Goal: Entertainment & Leisure: Consume media (video, audio)

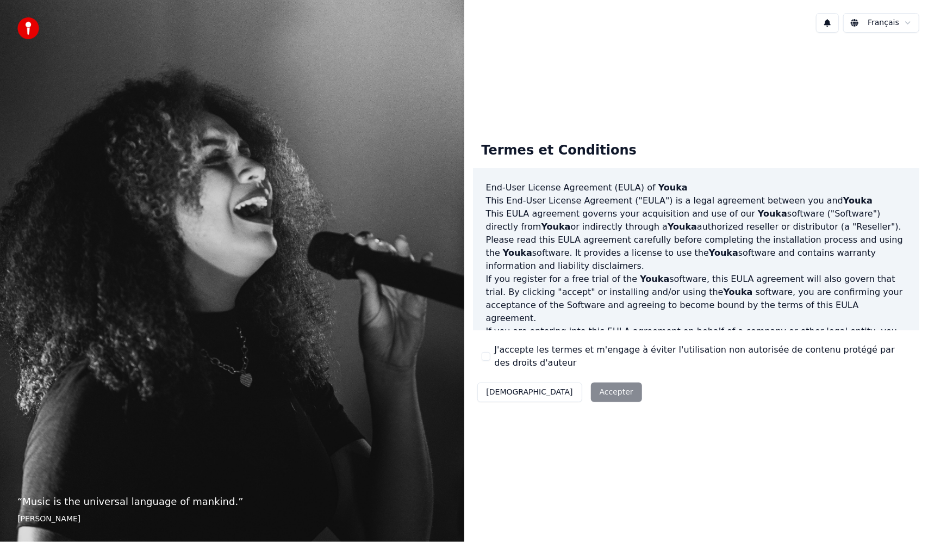
click at [489, 356] on button "J'accepte les termes et m'engage à éviter l'utilisation non autorisée de conten…" at bounding box center [486, 356] width 9 height 9
click at [591, 396] on button "Accepter" at bounding box center [616, 392] width 51 height 20
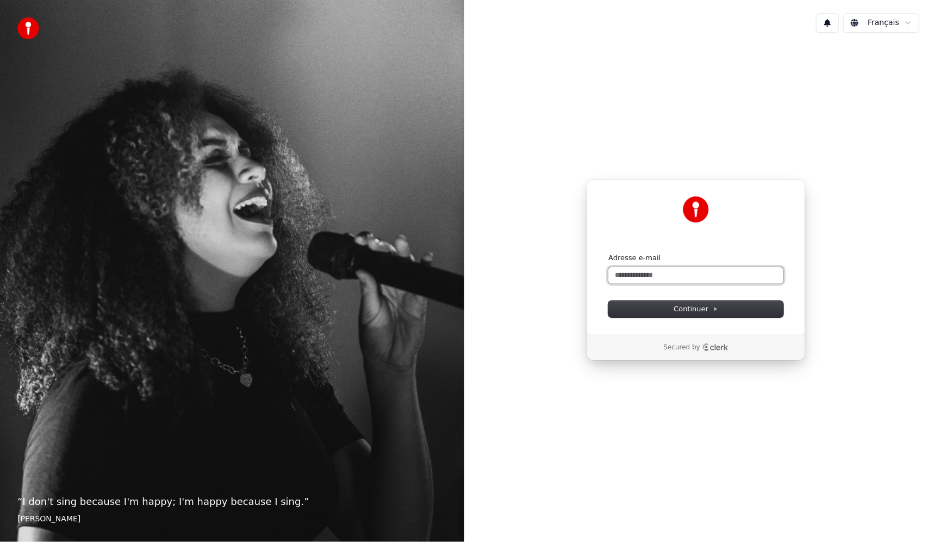
click at [630, 274] on input "Adresse e-mail" at bounding box center [696, 275] width 175 height 16
click at [650, 306] on button "Continuer" at bounding box center [696, 309] width 175 height 16
type input "**********"
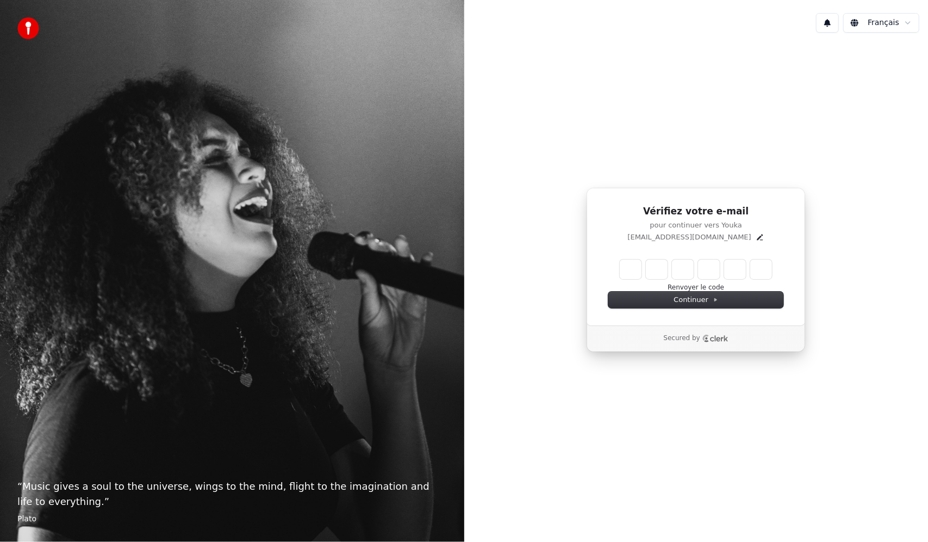
click at [634, 265] on input "Enter verification code" at bounding box center [696, 269] width 152 height 20
type input "******"
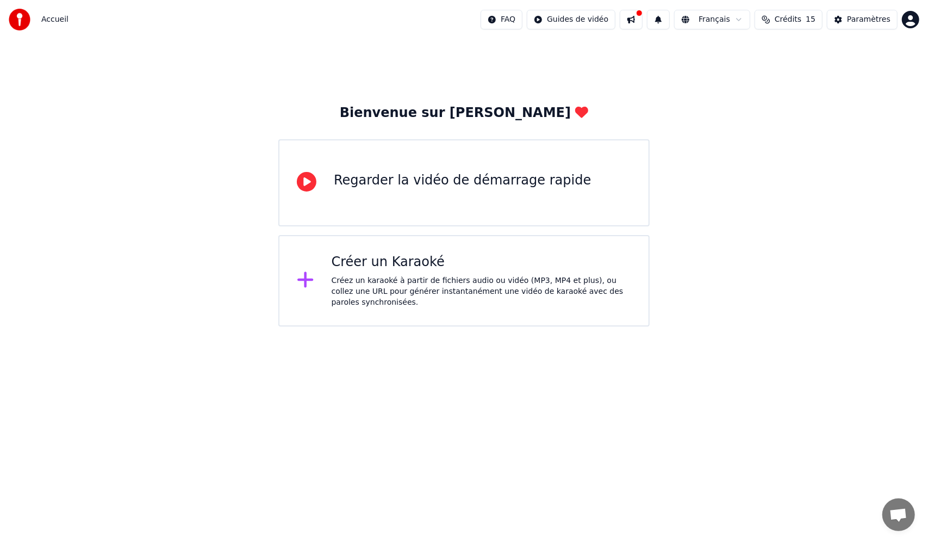
click at [389, 270] on div "Créer un Karaoké" at bounding box center [482, 261] width 300 height 17
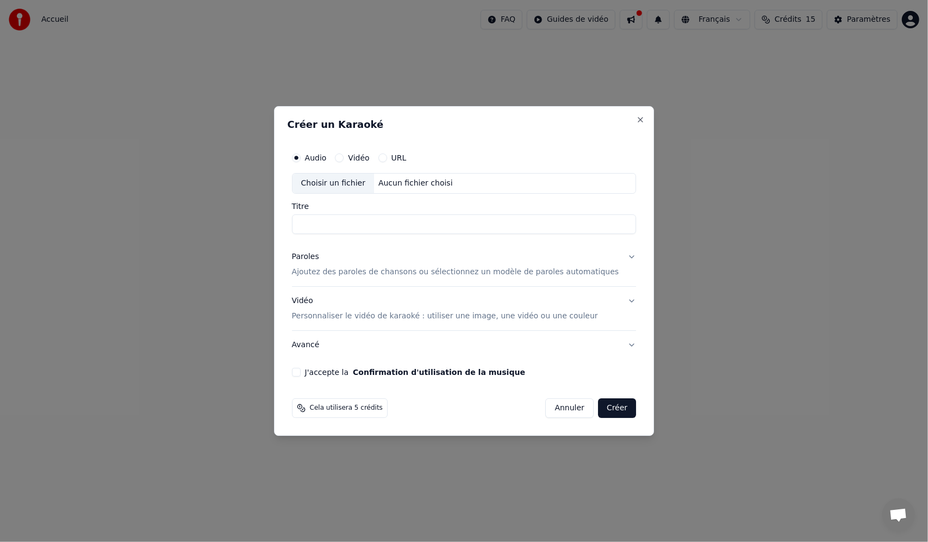
click at [369, 158] on label "Vidéo" at bounding box center [358, 158] width 21 height 8
click at [344, 158] on button "Vidéo" at bounding box center [339, 157] width 9 height 9
click at [401, 158] on div "URL" at bounding box center [392, 157] width 28 height 9
click at [387, 156] on button "URL" at bounding box center [382, 157] width 9 height 9
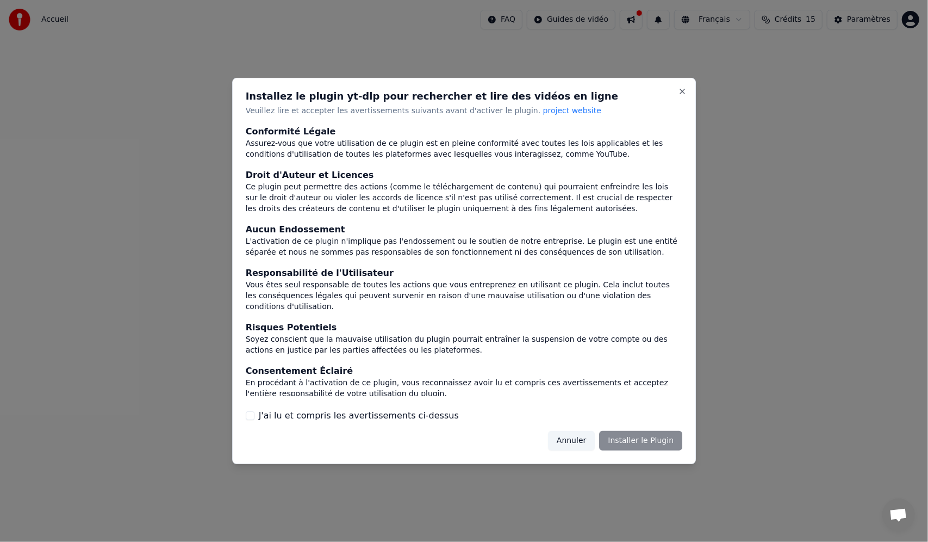
click at [633, 443] on div "Annuler Installer le Plugin" at bounding box center [615, 441] width 134 height 20
click at [633, 437] on div "Annuler Installer le Plugin" at bounding box center [615, 441] width 134 height 20
click at [297, 414] on label "J'ai lu et compris les avertissements ci-dessus" at bounding box center [359, 415] width 200 height 13
click at [255, 414] on button "J'ai lu et compris les avertissements ci-dessus" at bounding box center [250, 415] width 9 height 9
click at [637, 436] on button "Installer le Plugin" at bounding box center [640, 441] width 83 height 20
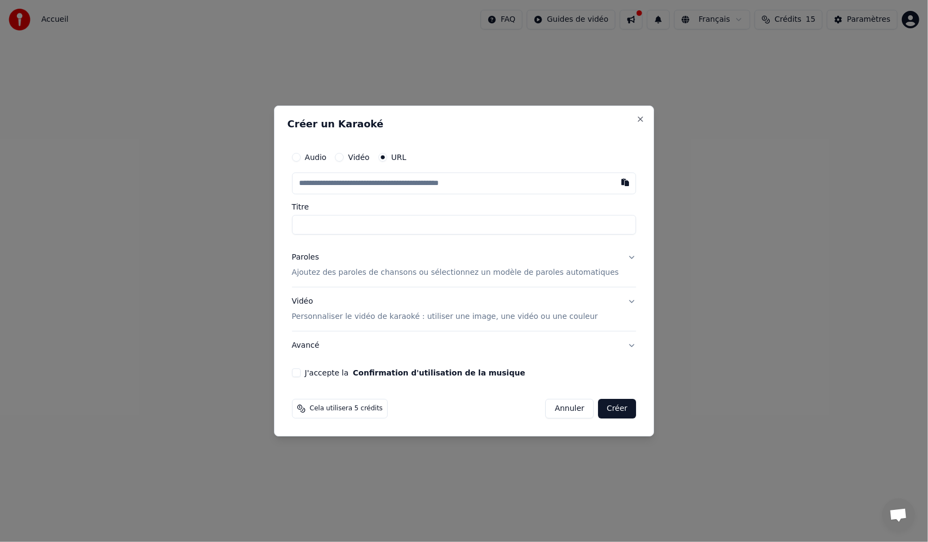
click at [316, 163] on div "Audio Vidéo URL" at bounding box center [464, 157] width 345 height 22
click at [301, 158] on button "Audio" at bounding box center [296, 157] width 9 height 9
click at [333, 188] on div "Choisir un fichier" at bounding box center [334, 183] width 82 height 20
click at [376, 152] on div "Audio Vidéo URL" at bounding box center [464, 158] width 345 height 22
click at [369, 159] on label "Vidéo" at bounding box center [358, 158] width 21 height 8
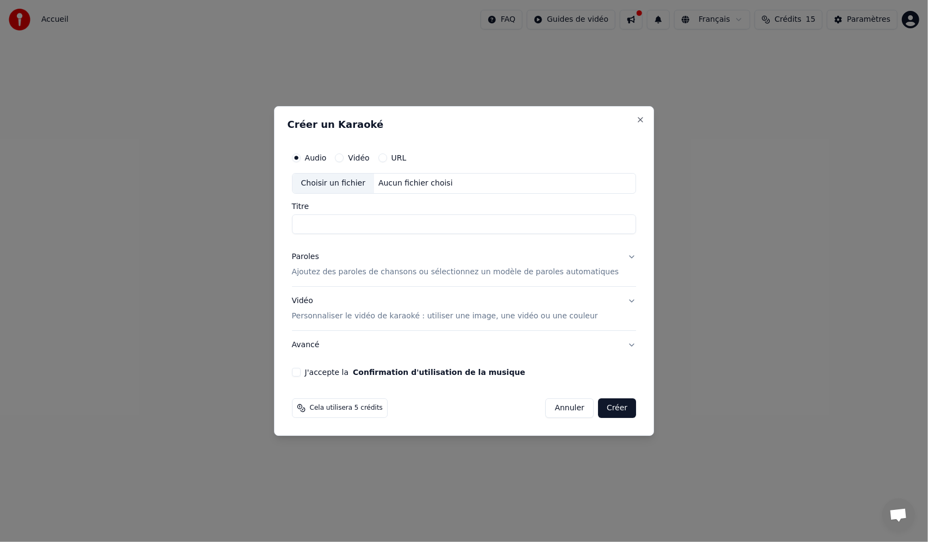
click at [344, 159] on button "Vidéo" at bounding box center [339, 157] width 9 height 9
click at [358, 176] on div "Choisir un fichier" at bounding box center [334, 183] width 82 height 20
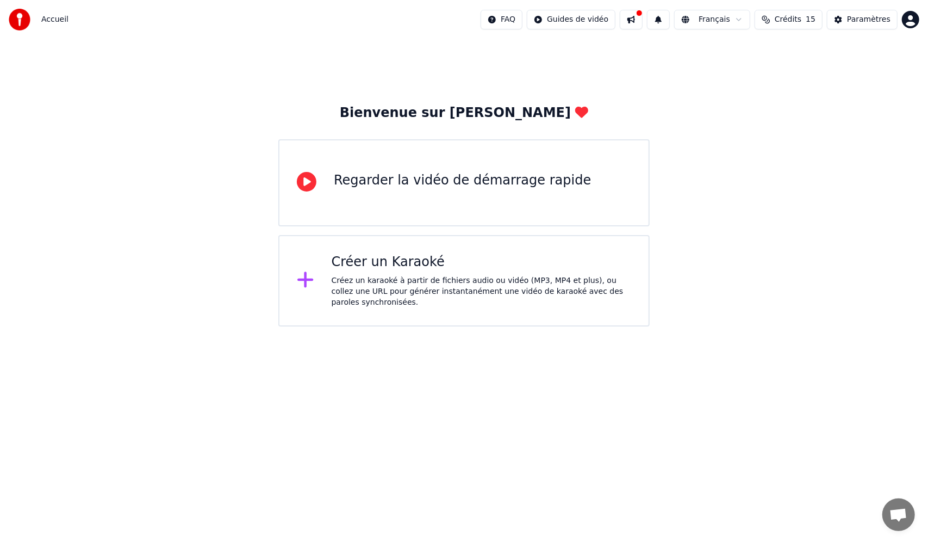
click at [368, 296] on div "Créez un karaoké à partir de fichiers audio ou vidéo (MP3, MP4 et plus), ou col…" at bounding box center [482, 291] width 300 height 33
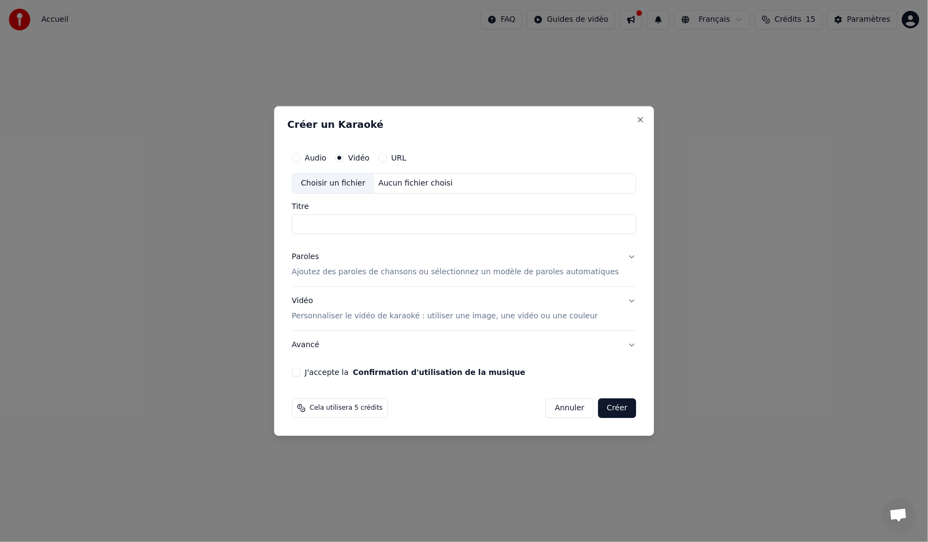
click at [402, 154] on div "URL" at bounding box center [392, 157] width 28 height 9
click at [392, 161] on div "Audio Vidéo URL" at bounding box center [349, 157] width 115 height 9
click at [387, 157] on button "URL" at bounding box center [382, 157] width 9 height 9
click at [442, 188] on input "text" at bounding box center [464, 183] width 345 height 22
paste input "**********"
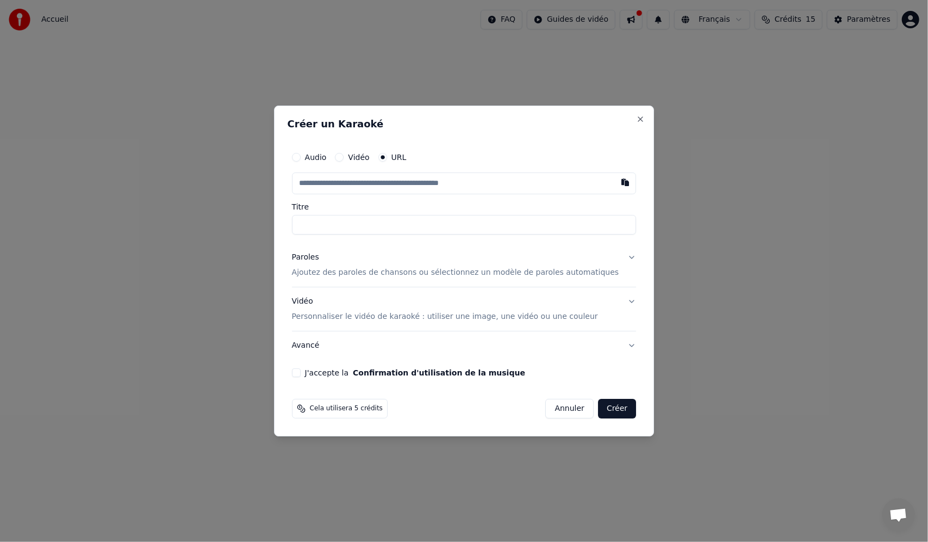
type input "**********"
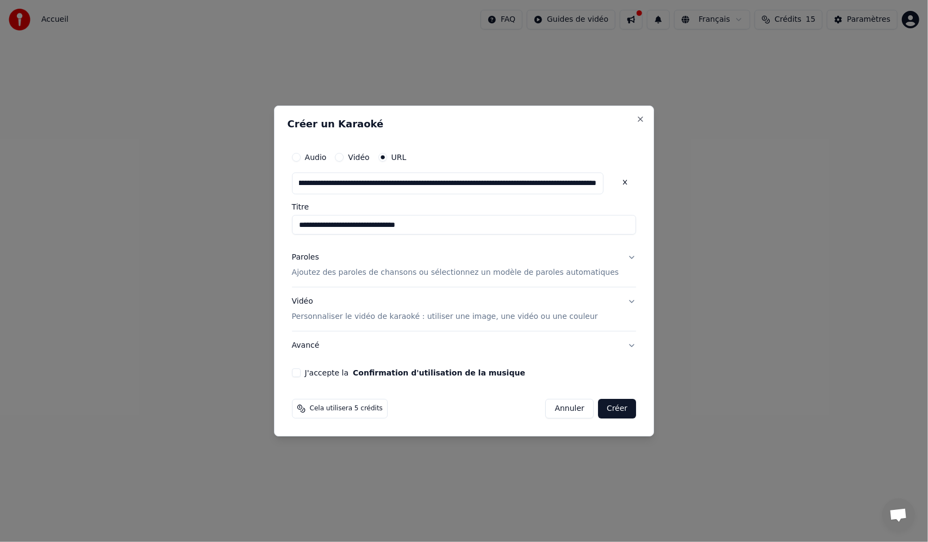
type input "**********"
click at [426, 371] on button "Confirmation d'utilisation de la musique" at bounding box center [439, 373] width 172 height 8
type input "**********"
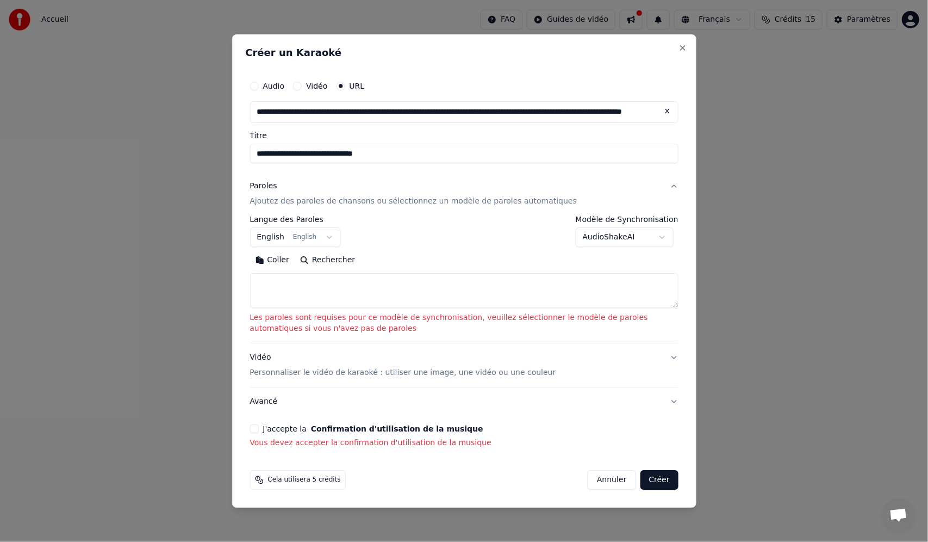
click at [256, 426] on button "J'accepte la Confirmation d'utilisation de la musique" at bounding box center [254, 428] width 9 height 9
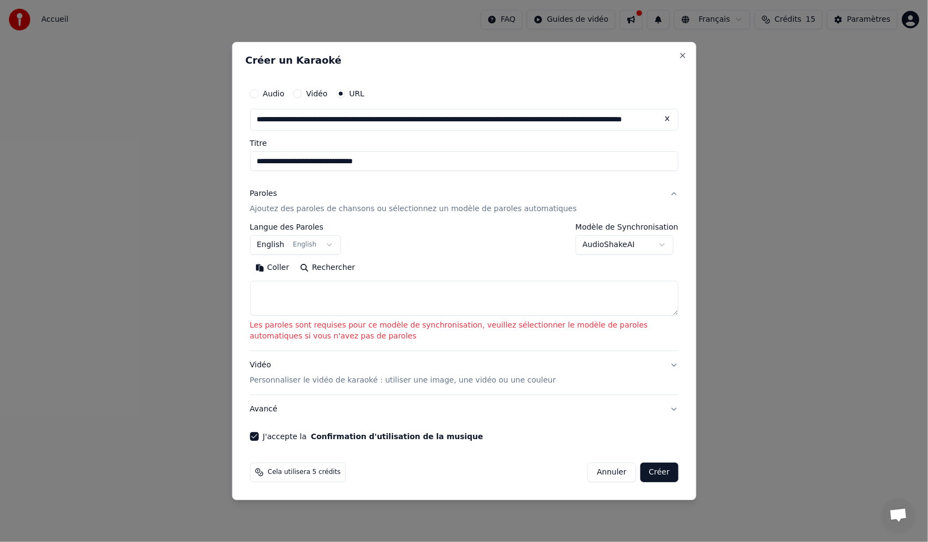
click at [673, 472] on button "Créer" at bounding box center [659, 472] width 38 height 20
click at [662, 472] on button "Créer" at bounding box center [659, 472] width 38 height 20
click at [405, 312] on textarea at bounding box center [464, 298] width 429 height 35
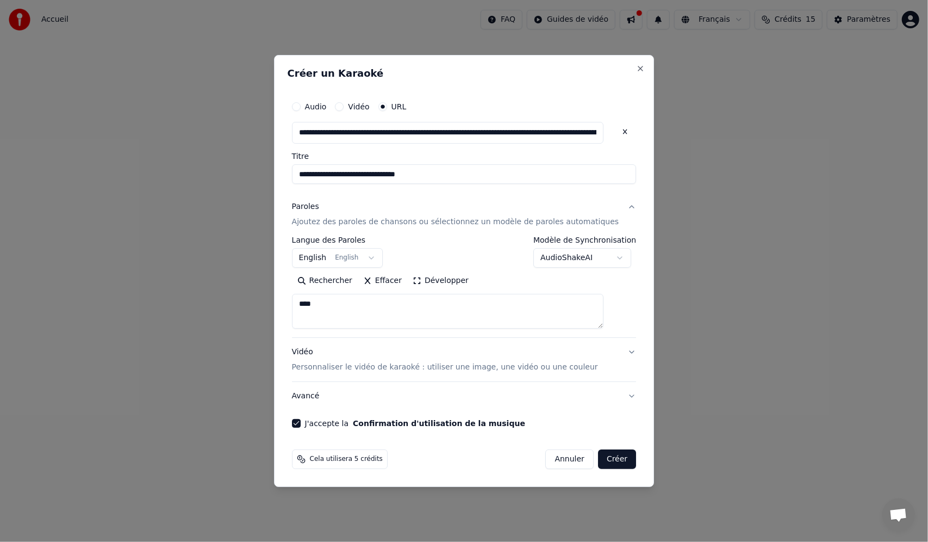
type textarea "****"
click at [598, 458] on button "Créer" at bounding box center [617, 459] width 38 height 20
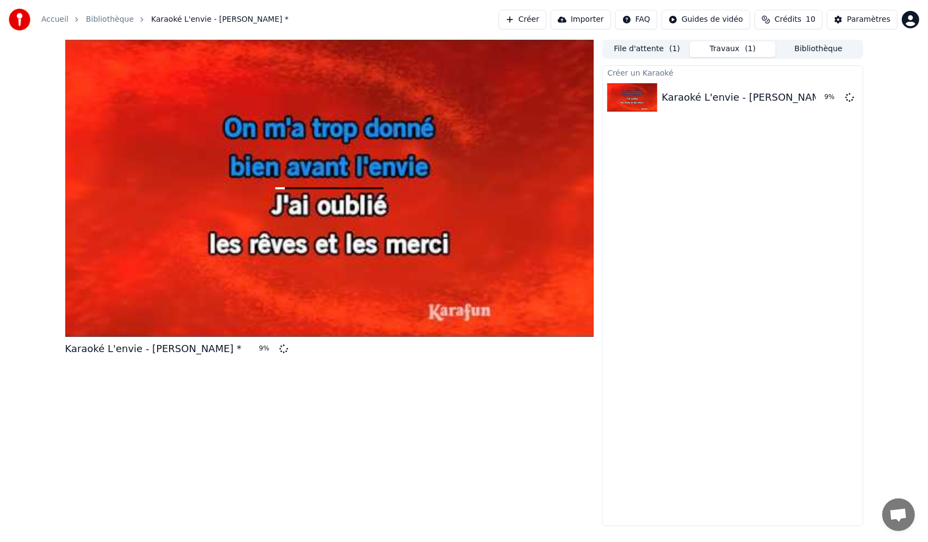
click at [359, 207] on div at bounding box center [329, 187] width 529 height 297
click at [360, 189] on div at bounding box center [329, 187] width 529 height 297
click at [784, 27] on button "Crédits 10" at bounding box center [789, 20] width 68 height 20
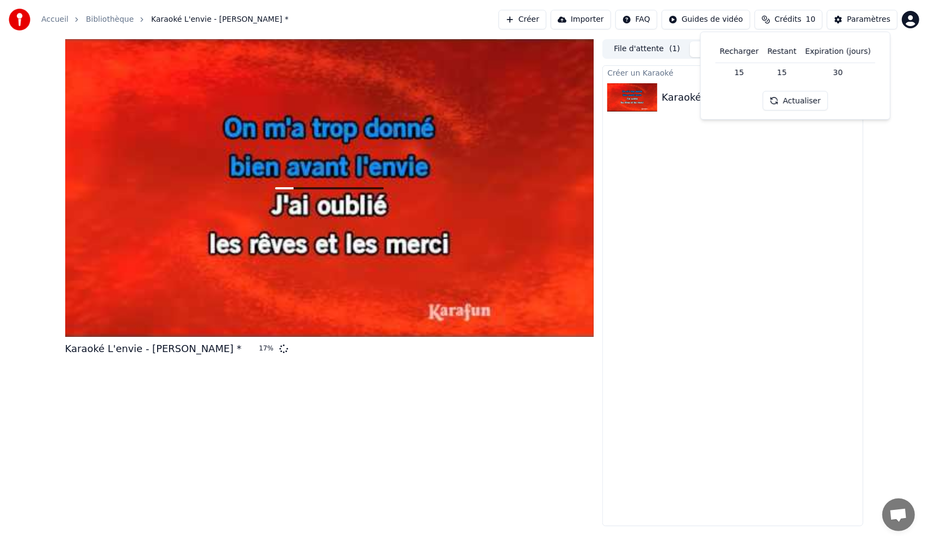
click at [640, 262] on div "Créer un Karaoké Karaoké L'envie - [PERSON_NAME] * 17 %" at bounding box center [733, 295] width 260 height 461
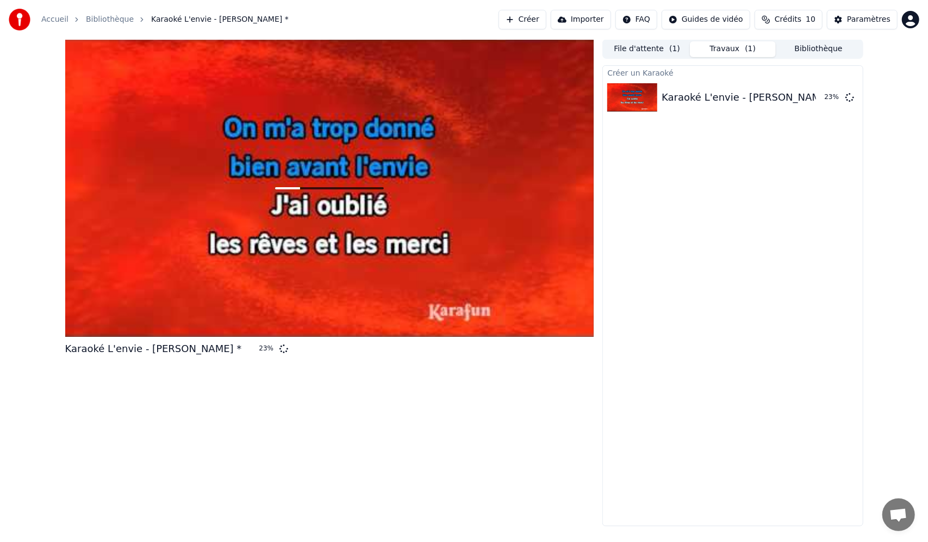
click at [584, 18] on button "Importer" at bounding box center [581, 20] width 60 height 20
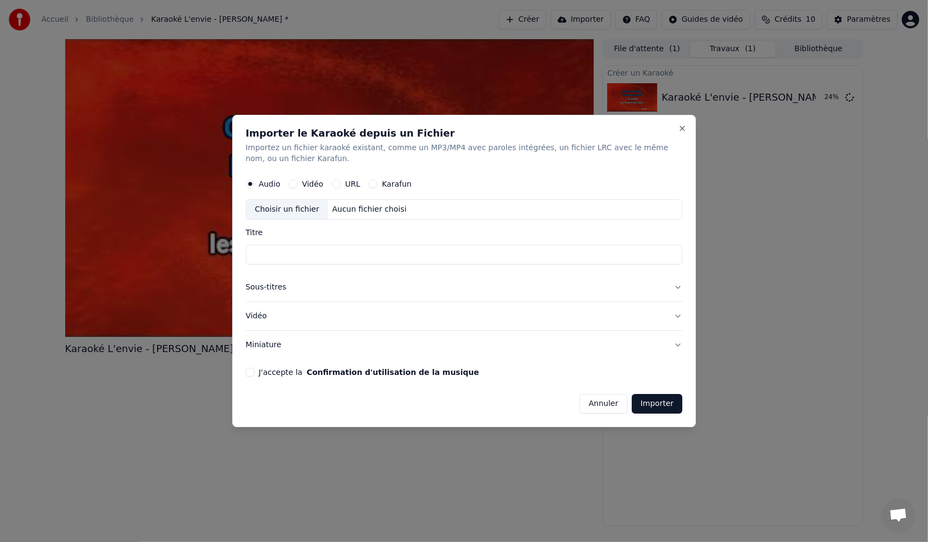
click at [387, 182] on label "Karafun" at bounding box center [397, 184] width 30 height 8
click at [378, 182] on button "Karafun" at bounding box center [373, 183] width 9 height 9
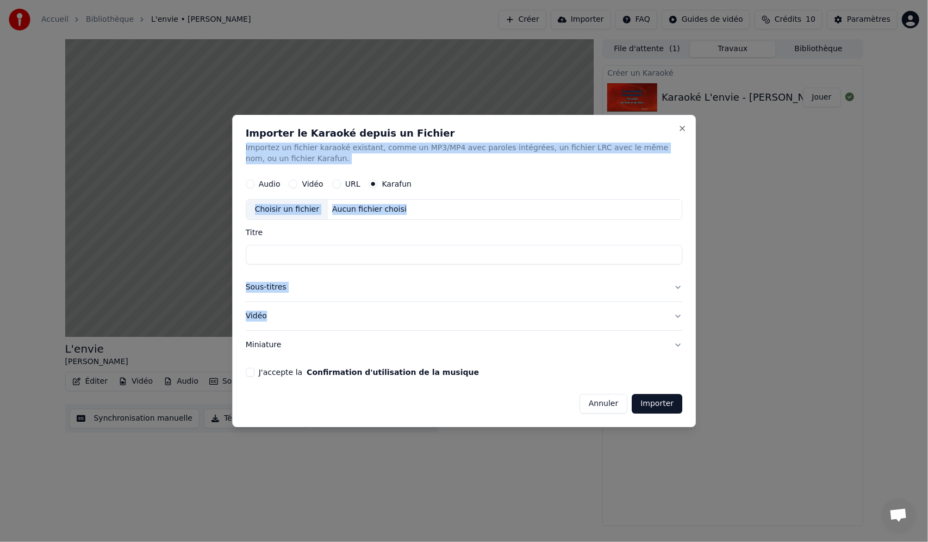
drag, startPoint x: 430, startPoint y: 131, endPoint x: 470, endPoint y: 315, distance: 188.7
click at [470, 315] on div "Importer le Karaoké depuis un Fichier Importez un fichier karaoké existant, com…" at bounding box center [464, 271] width 464 height 312
click at [679, 127] on button "Close" at bounding box center [682, 128] width 9 height 9
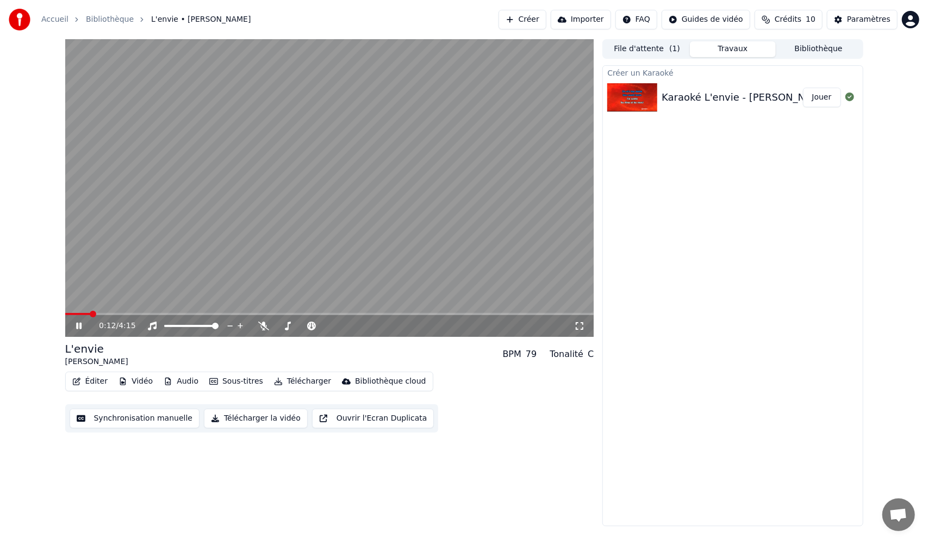
click at [585, 325] on icon at bounding box center [579, 325] width 11 height 9
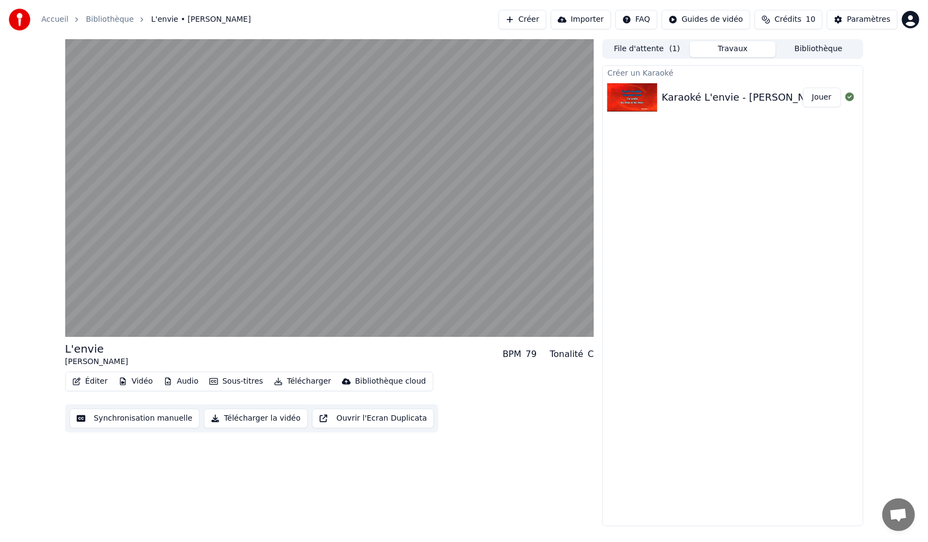
click at [747, 261] on div "Créer un Karaoké Karaoké L'envie - [PERSON_NAME] * Jouer" at bounding box center [733, 295] width 260 height 461
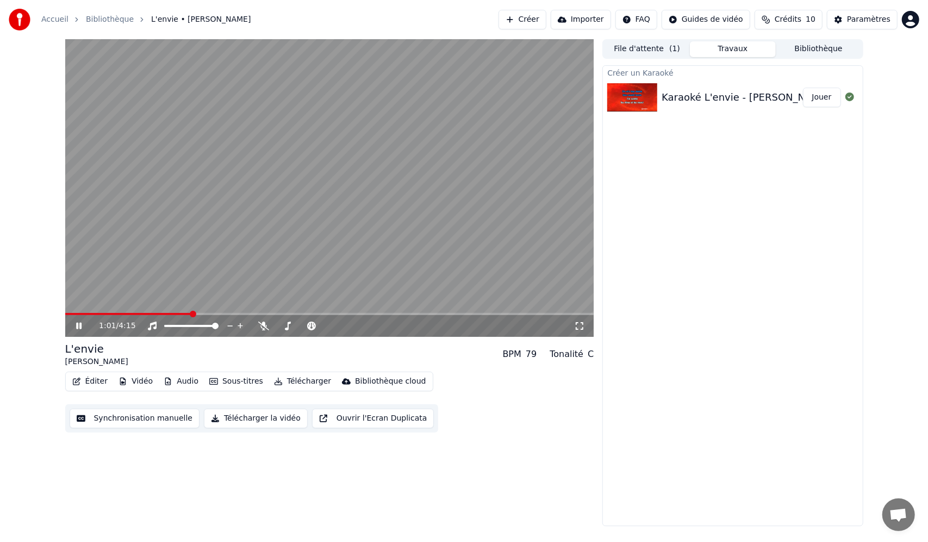
click at [328, 419] on button "Ouvrir l'Ecran Duplicata" at bounding box center [373, 418] width 122 height 20
click at [346, 419] on button "Ouvrir l'Ecran Duplicata" at bounding box center [373, 418] width 122 height 20
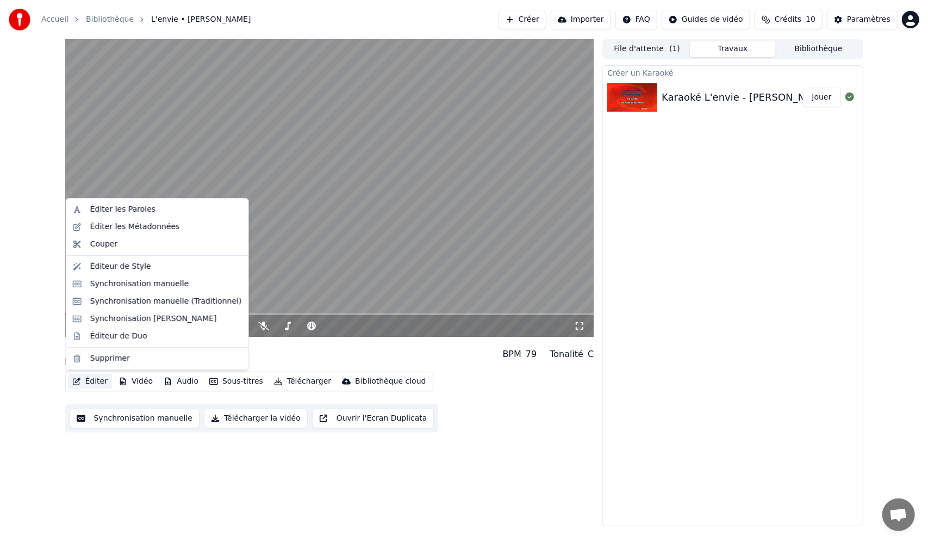
click at [88, 384] on button "Éditer" at bounding box center [90, 381] width 44 height 15
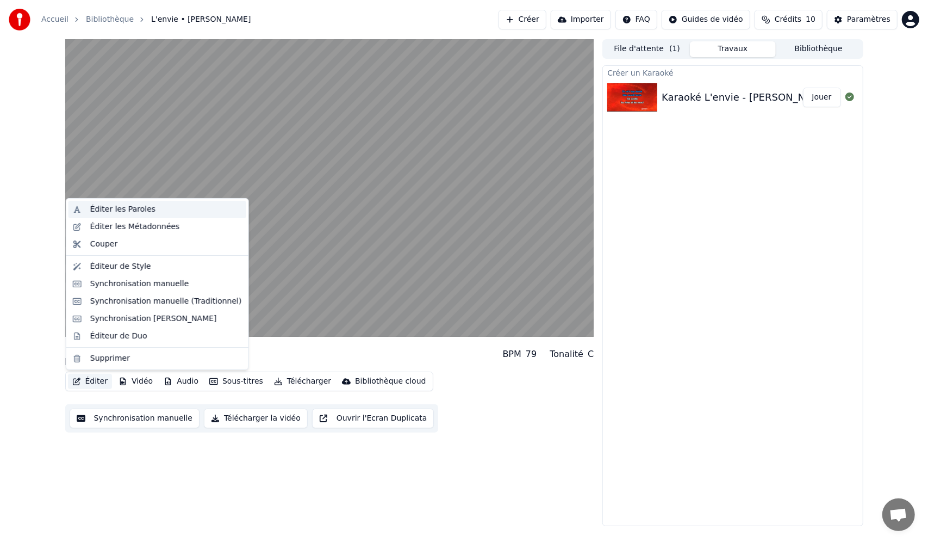
click at [131, 209] on div "Éditer les Paroles" at bounding box center [122, 209] width 65 height 11
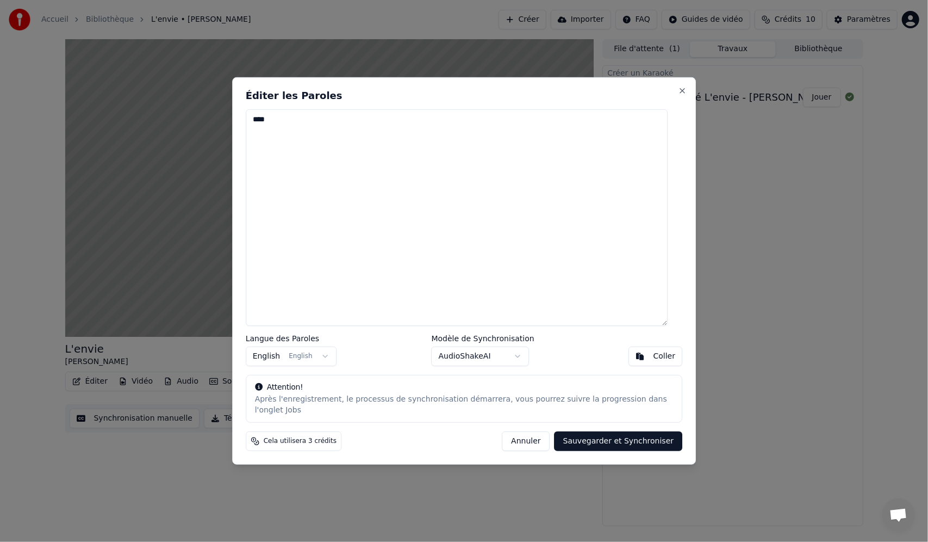
drag, startPoint x: 278, startPoint y: 125, endPoint x: 221, endPoint y: 129, distance: 57.3
click at [221, 129] on body "Accueil Bibliothèque L'envie • [PERSON_NAME] Créer Importer FAQ Guides de vidéo…" at bounding box center [464, 271] width 928 height 542
type textarea "*"
click at [574, 437] on button "Sauvegarder et Synchroniser" at bounding box center [619, 441] width 128 height 20
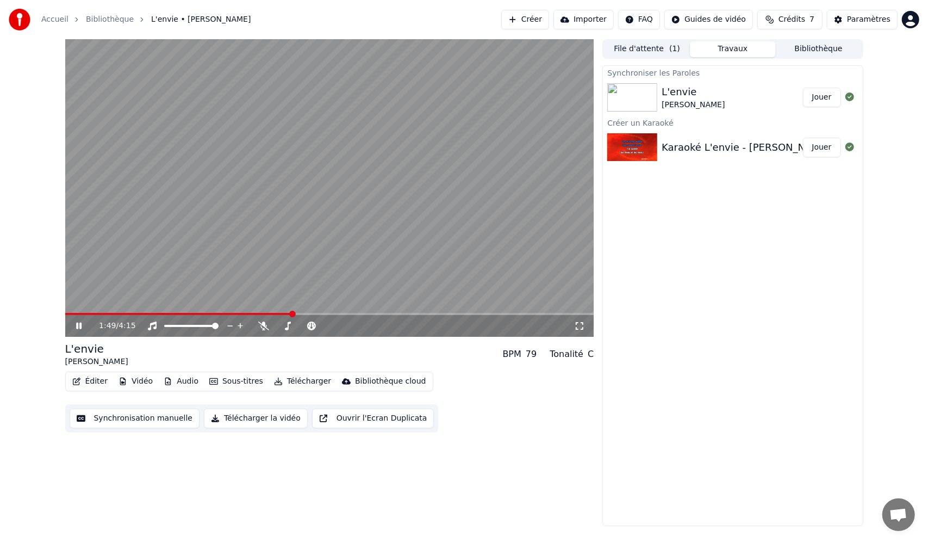
click at [704, 94] on div "L'envie" at bounding box center [693, 91] width 63 height 15
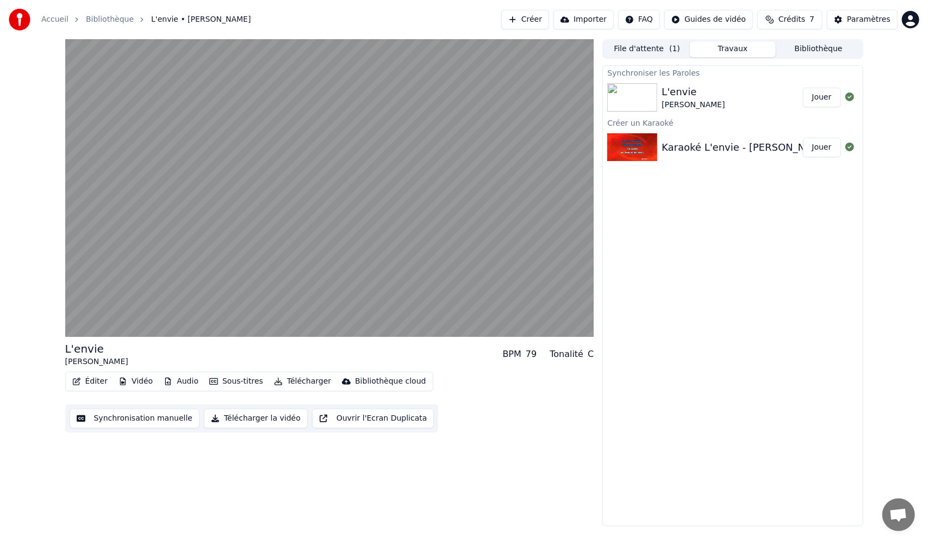
click at [697, 138] on div "Karaoké L'envie - [PERSON_NAME] * Jouer" at bounding box center [732, 147] width 259 height 37
click at [685, 144] on div "Karaoké L'envie - [PERSON_NAME] *" at bounding box center [750, 147] width 177 height 15
click at [820, 146] on button "Jouer" at bounding box center [822, 148] width 38 height 20
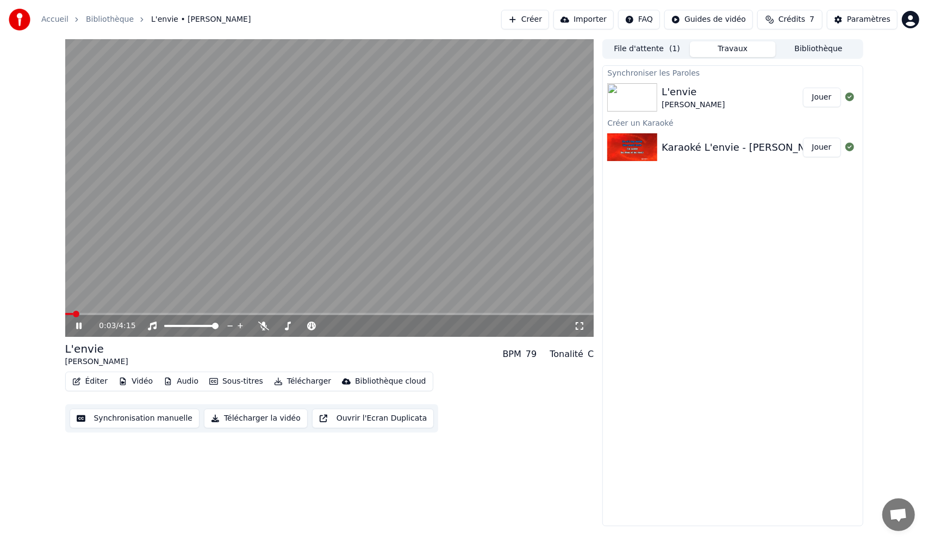
click at [342, 423] on button "Ouvrir l'Ecran Duplicata" at bounding box center [373, 418] width 122 height 20
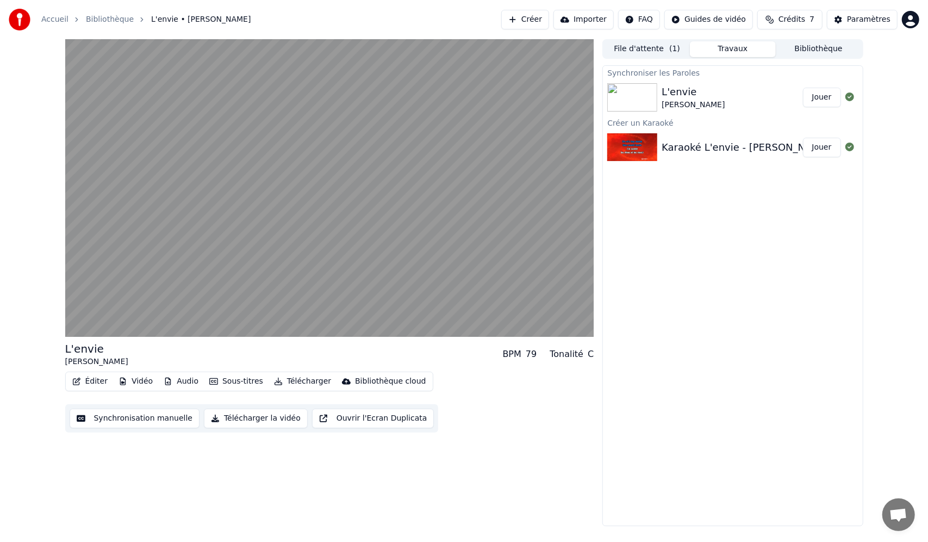
click at [832, 96] on button "Jouer" at bounding box center [822, 98] width 38 height 20
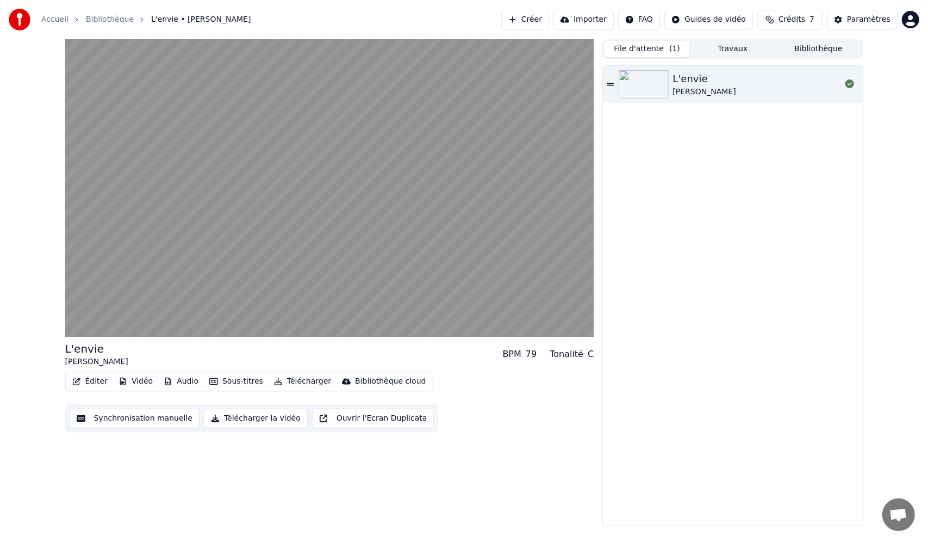
click at [644, 47] on button "File d'attente ( 1 )" at bounding box center [647, 49] width 86 height 16
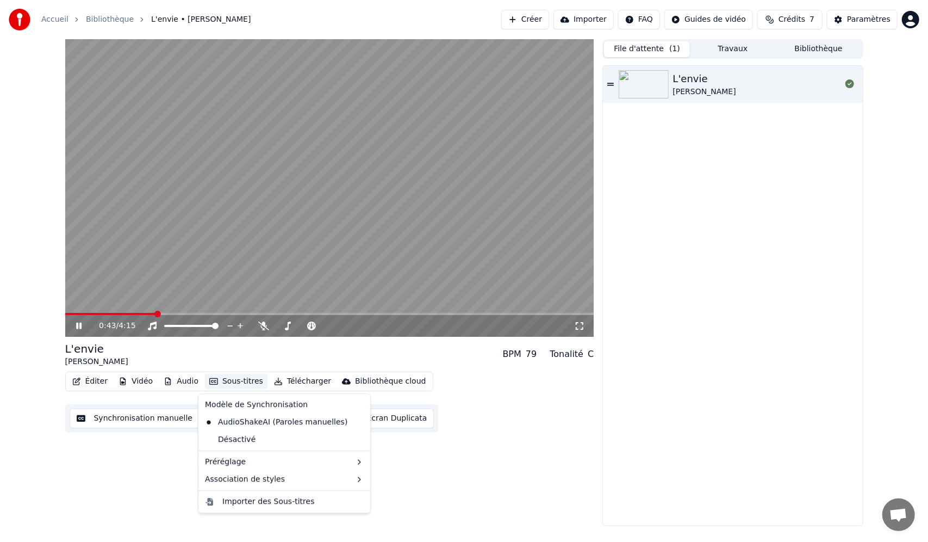
click at [231, 382] on button "Sous-titres" at bounding box center [236, 381] width 63 height 15
click at [213, 423] on div "AudioShakeAI (Paroles manuelles)" at bounding box center [276, 421] width 151 height 17
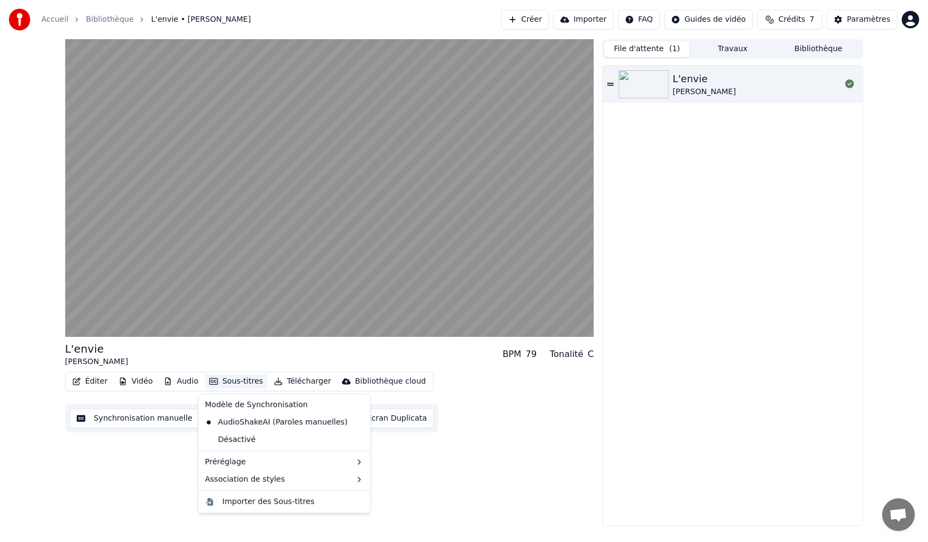
click at [230, 380] on button "Sous-titres" at bounding box center [236, 381] width 63 height 15
click at [226, 437] on div "Désactivé" at bounding box center [284, 439] width 167 height 17
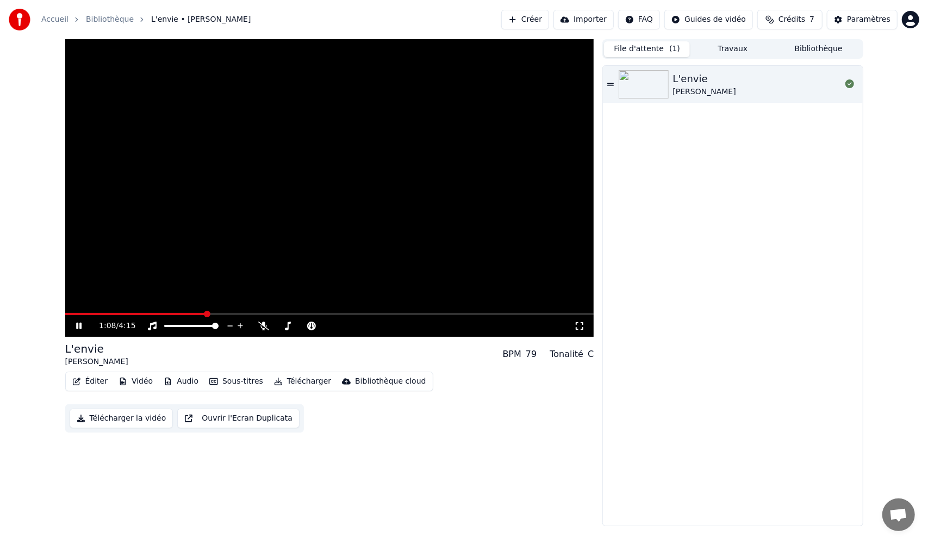
click at [579, 324] on icon at bounding box center [579, 325] width 11 height 9
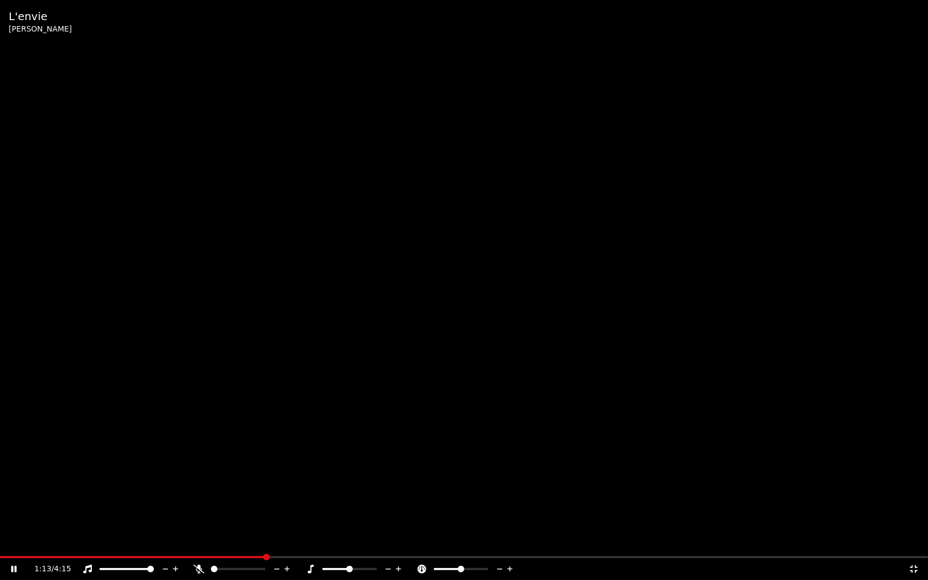
click at [197, 541] on icon at bounding box center [199, 569] width 11 height 9
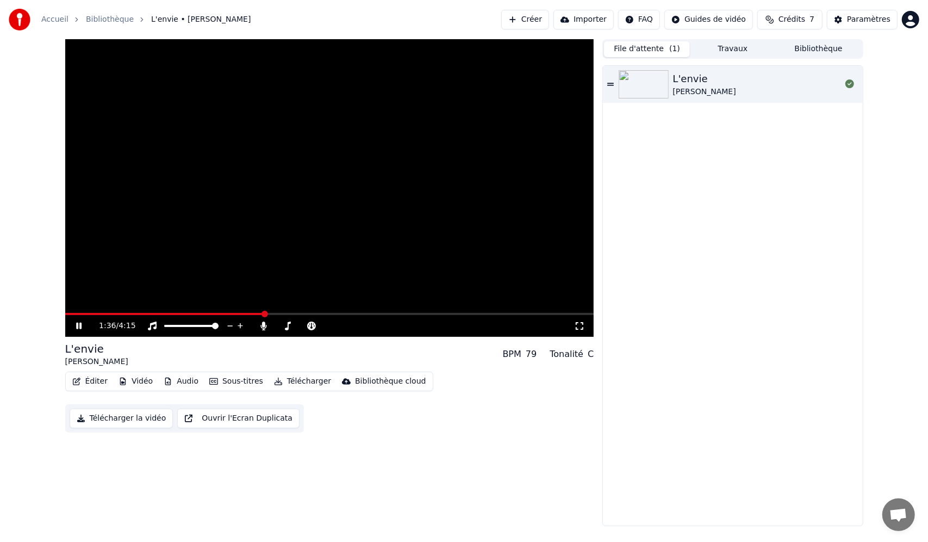
click at [599, 20] on button "Importer" at bounding box center [584, 20] width 60 height 20
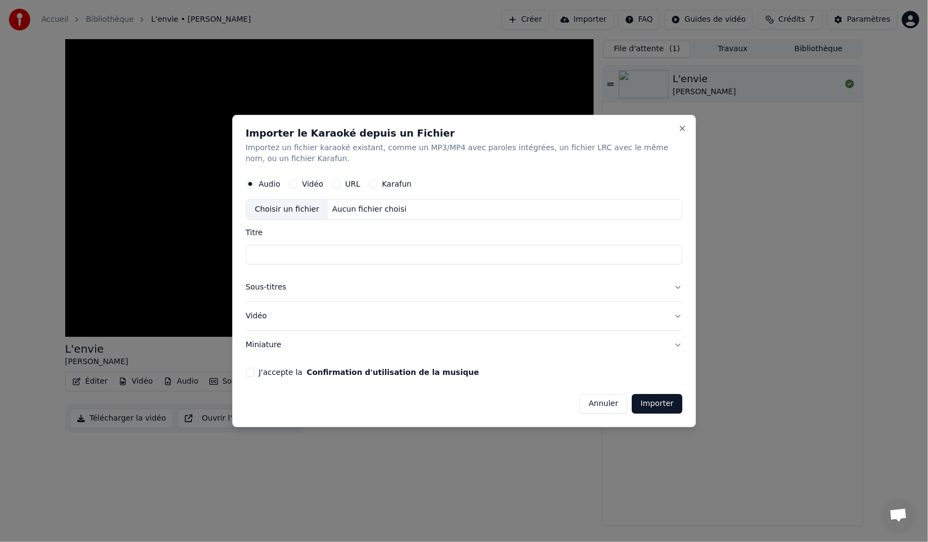
click at [371, 183] on button "Karafun" at bounding box center [373, 183] width 9 height 9
click at [357, 210] on div "Aucun fichier choisi" at bounding box center [369, 209] width 83 height 11
click at [612, 402] on button "Annuler" at bounding box center [604, 404] width 48 height 20
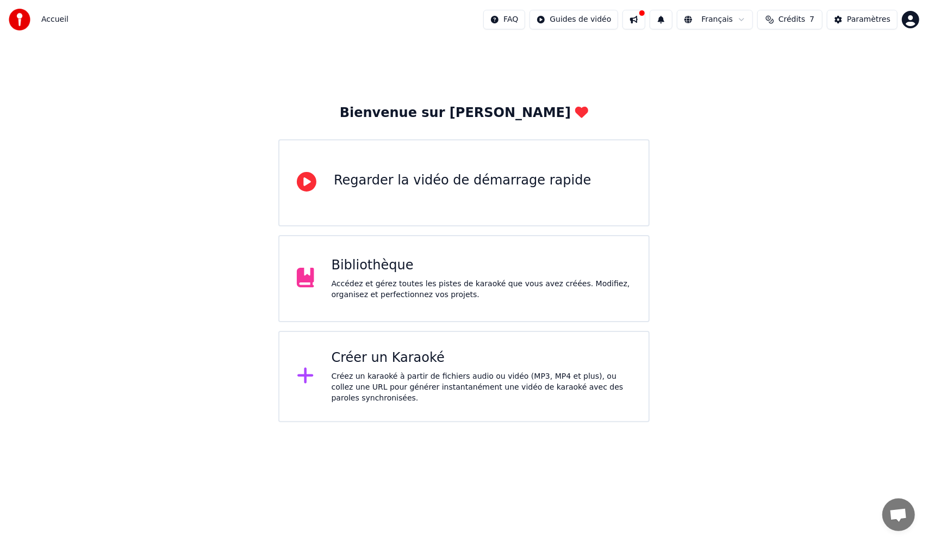
click at [348, 387] on div "Créez un karaoké à partir de fichiers audio ou vidéo (MP3, MP4 et plus), ou col…" at bounding box center [482, 387] width 300 height 33
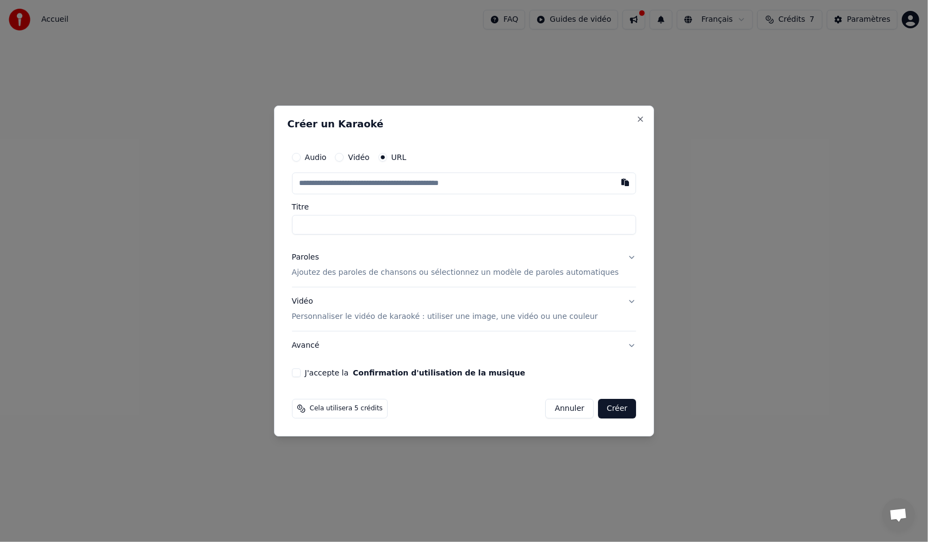
click at [360, 225] on input "Titre" at bounding box center [464, 225] width 345 height 20
click at [367, 190] on input "text" at bounding box center [464, 183] width 345 height 22
paste input "**********"
type input "**********"
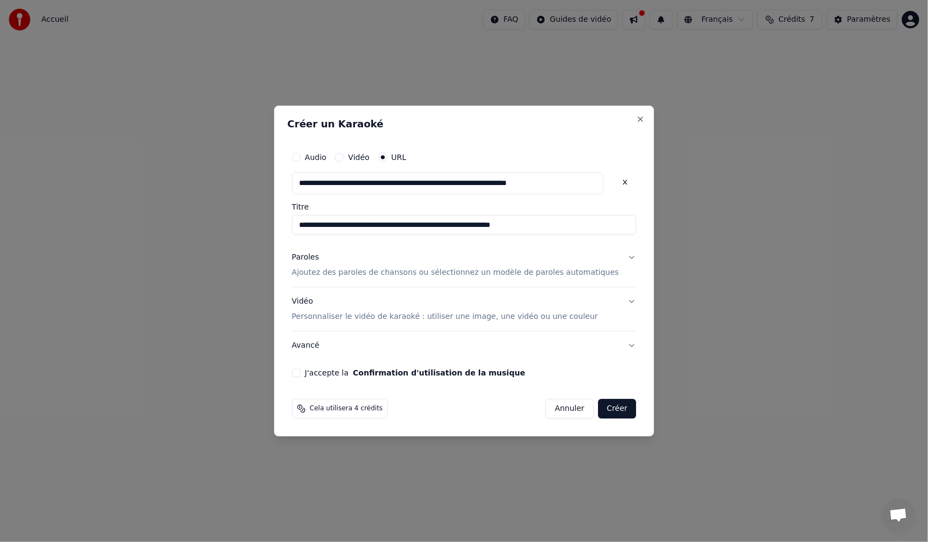
type input "**********"
click at [301, 370] on button "J'accepte la Confirmation d'utilisation de la musique" at bounding box center [296, 372] width 9 height 9
click at [599, 411] on button "Créer" at bounding box center [617, 409] width 38 height 20
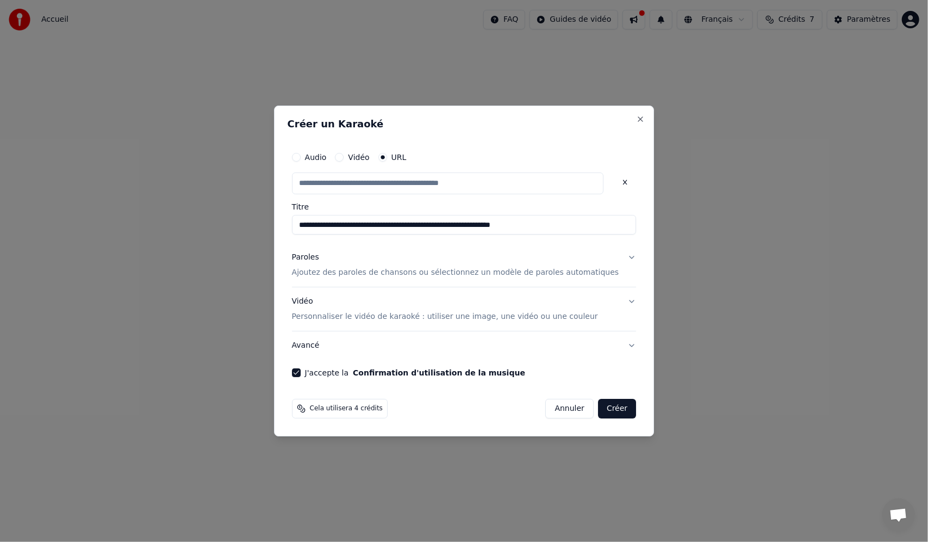
type input "**********"
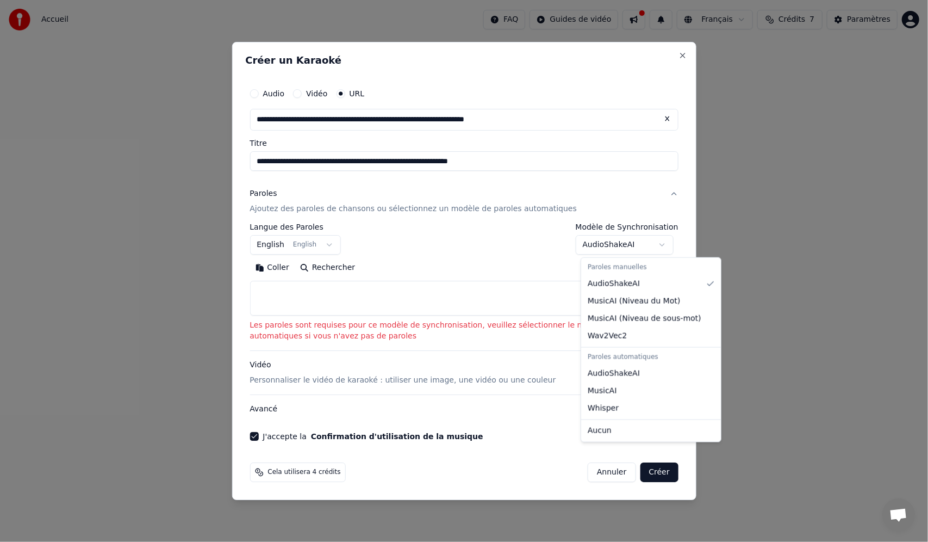
click at [595, 247] on body "**********" at bounding box center [464, 211] width 928 height 422
select select "****"
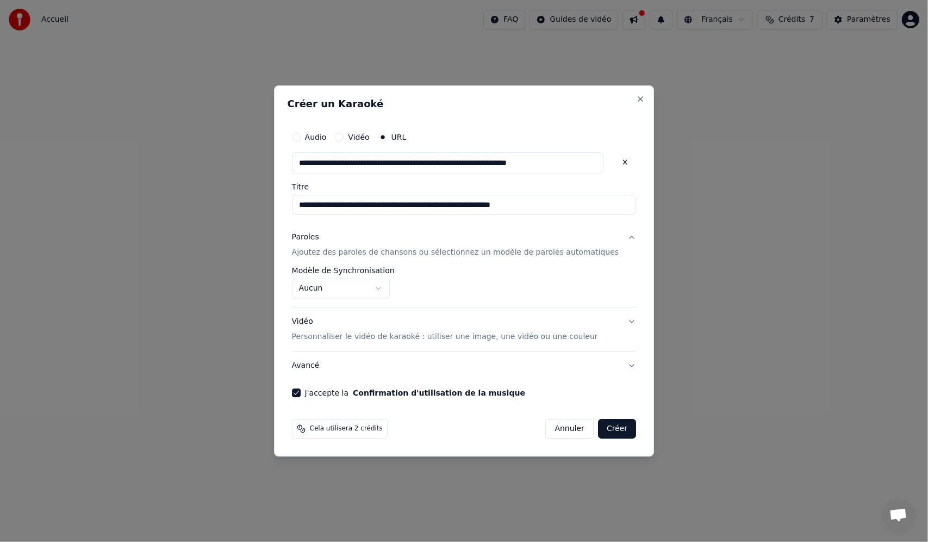
click at [601, 424] on button "Créer" at bounding box center [617, 429] width 38 height 20
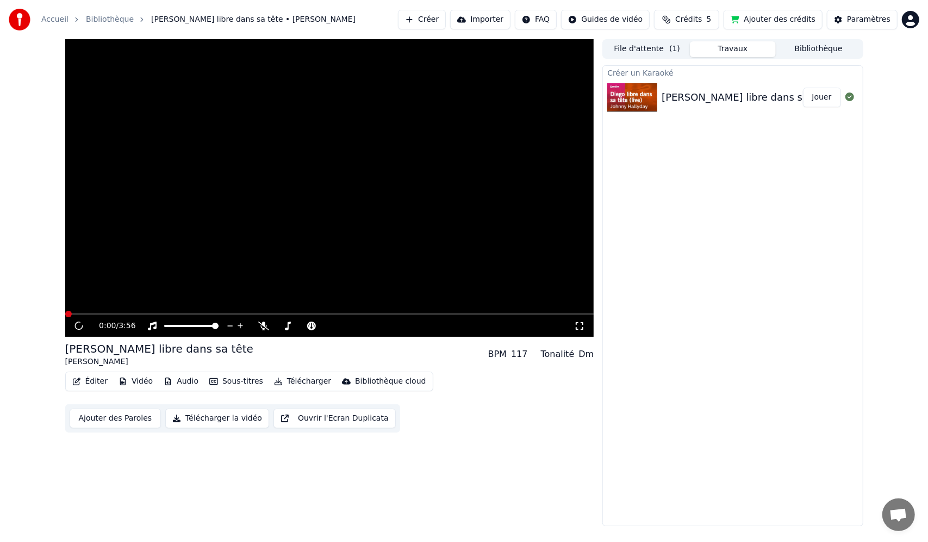
click at [697, 21] on span "Crédits" at bounding box center [688, 19] width 27 height 11
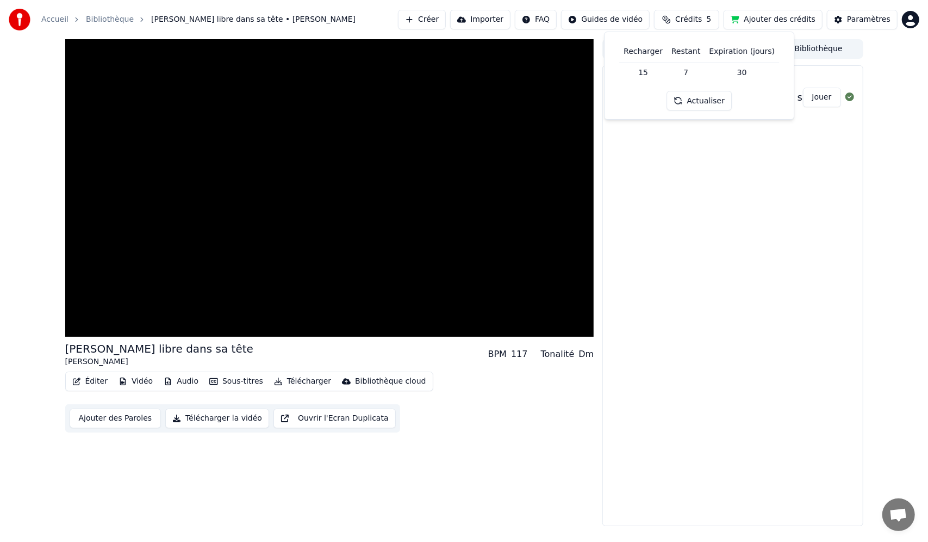
click at [715, 203] on div "Créer un Karaoké Diego libre dans sa tête - Johnny Hallyday | Karaoke Version |…" at bounding box center [733, 295] width 260 height 461
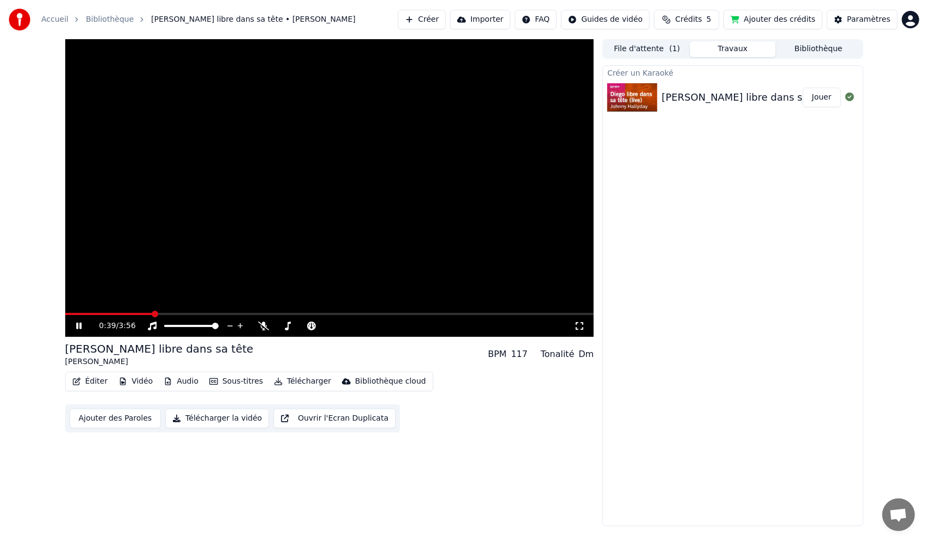
click at [284, 422] on button "Ouvrir l'Ecran Duplicata" at bounding box center [335, 418] width 122 height 20
click at [496, 15] on button "Importer" at bounding box center [480, 20] width 60 height 20
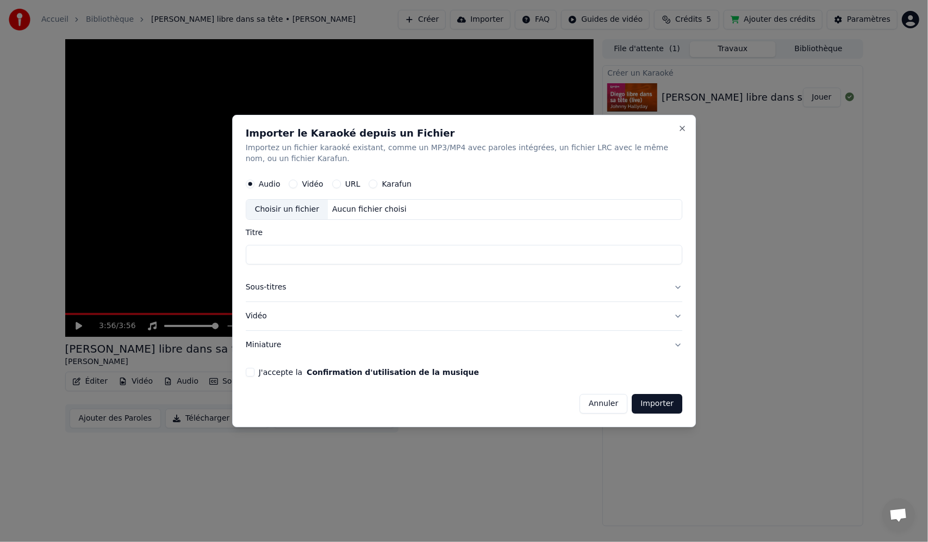
click at [342, 182] on div "URL" at bounding box center [346, 183] width 28 height 9
click at [338, 210] on div "Aucun fichier choisi" at bounding box center [369, 209] width 83 height 11
click at [357, 182] on div "Audio Vidéo URL Karafun" at bounding box center [329, 183] width 166 height 9
click at [337, 182] on button "URL" at bounding box center [336, 183] width 9 height 9
click at [346, 215] on input "text" at bounding box center [464, 209] width 437 height 22
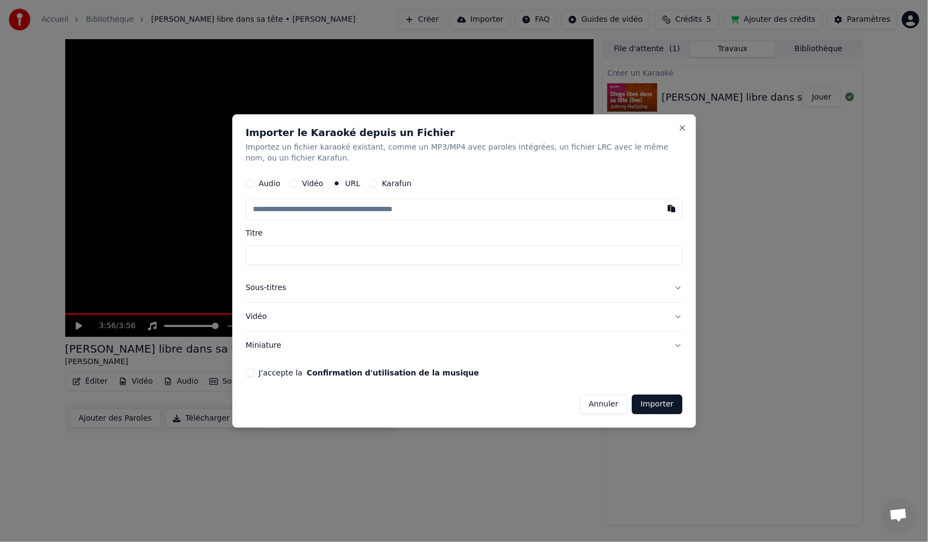
paste input "**********"
type input "**********"
click at [657, 405] on button "Importer" at bounding box center [657, 404] width 51 height 20
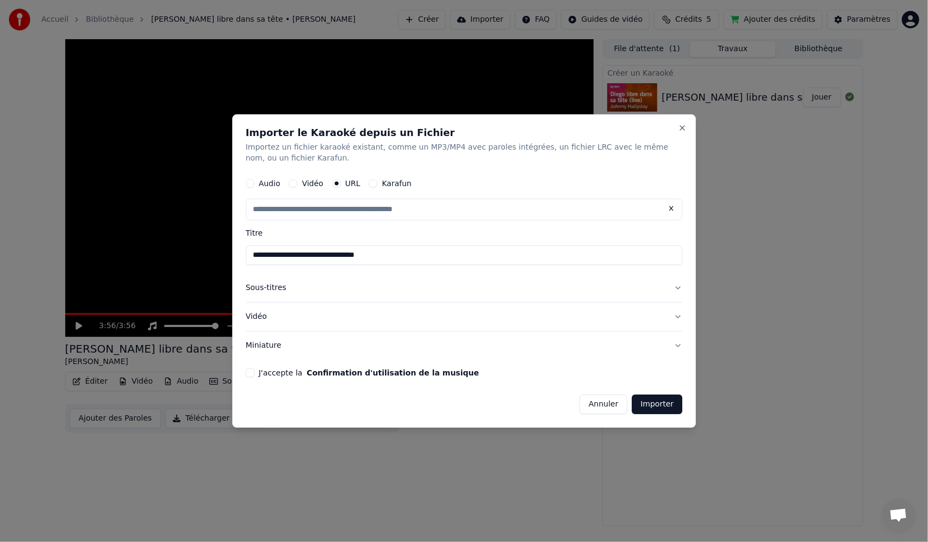
type input "**********"
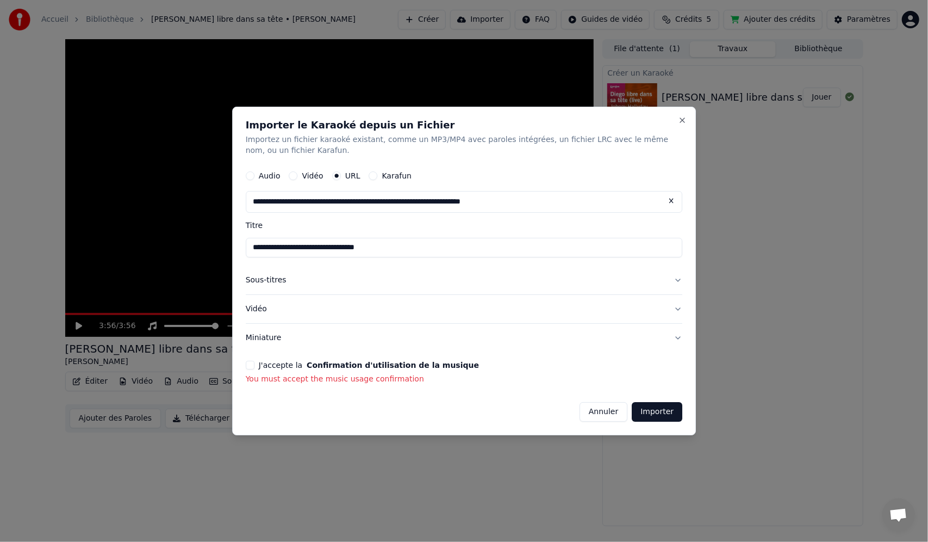
click at [257, 365] on div "J'accepte la Confirmation d'utilisation de la musique" at bounding box center [464, 365] width 437 height 9
click at [250, 362] on button "J'accepte la Confirmation d'utilisation de la musique" at bounding box center [250, 365] width 9 height 9
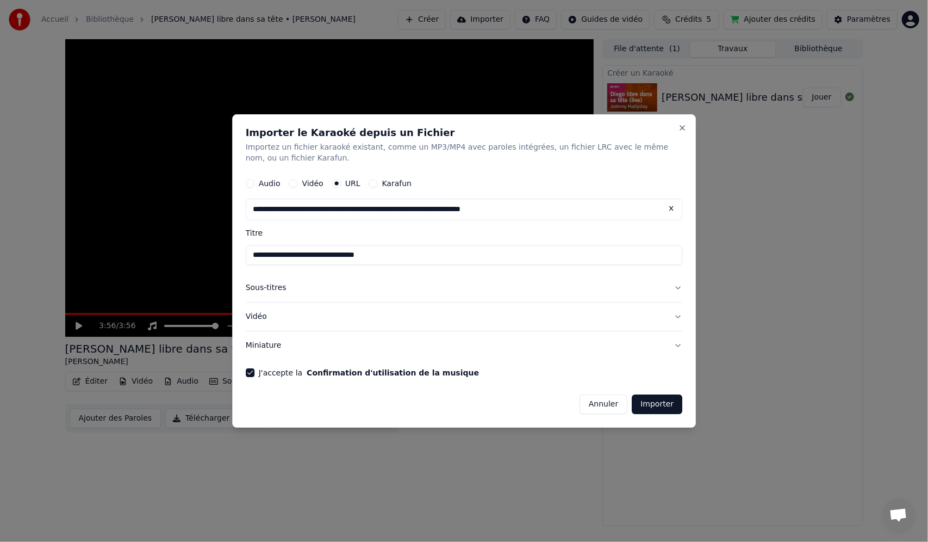
click at [657, 406] on button "Importer" at bounding box center [657, 404] width 51 height 20
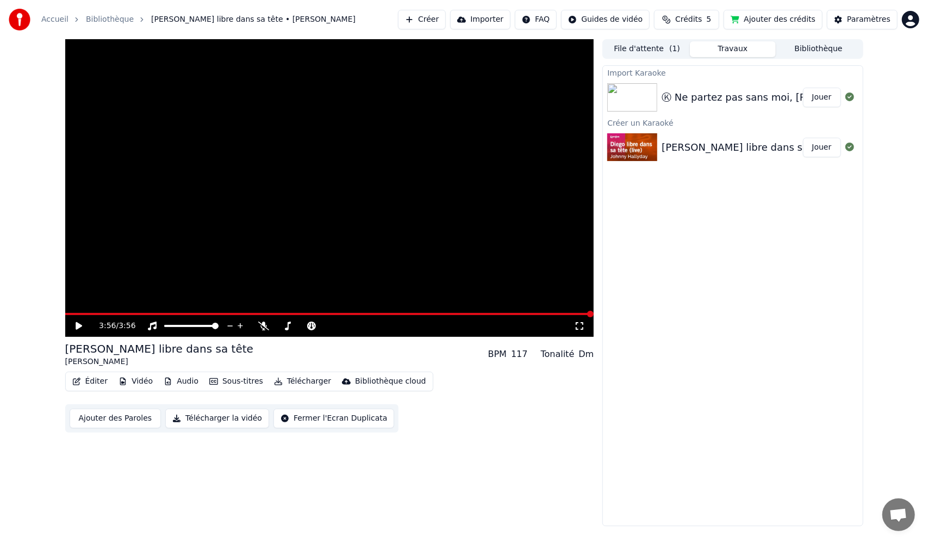
click at [817, 94] on button "Jouer" at bounding box center [822, 98] width 38 height 20
